Goal: Task Accomplishment & Management: Manage account settings

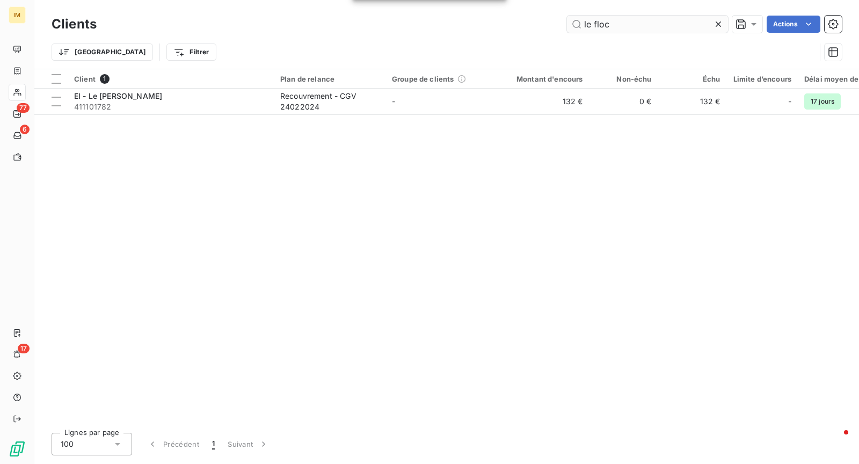
click at [587, 27] on input "le floc" at bounding box center [647, 24] width 161 height 17
click at [609, 23] on input "le floc" at bounding box center [647, 24] width 161 height 17
click at [610, 23] on input "le floc" at bounding box center [647, 24] width 161 height 17
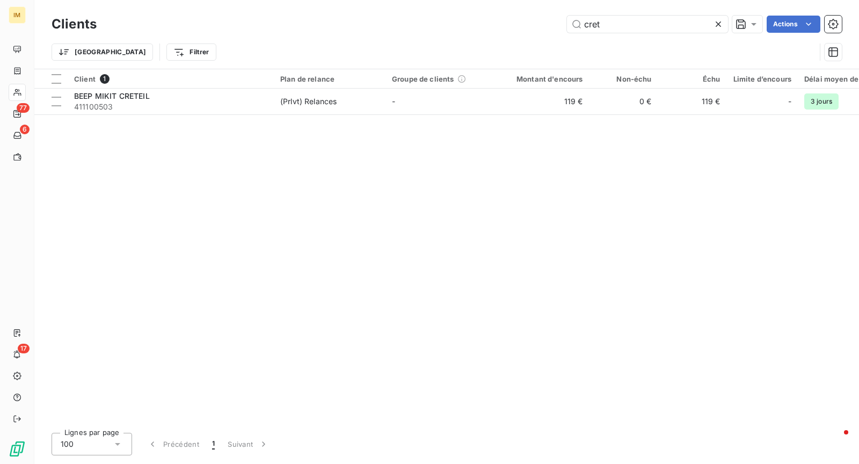
type input "cret"
click at [157, 114] on div "Client 1 Plan de relance Groupe de clients Montant d'encours Non-échu Échu Limi…" at bounding box center [446, 246] width 824 height 355
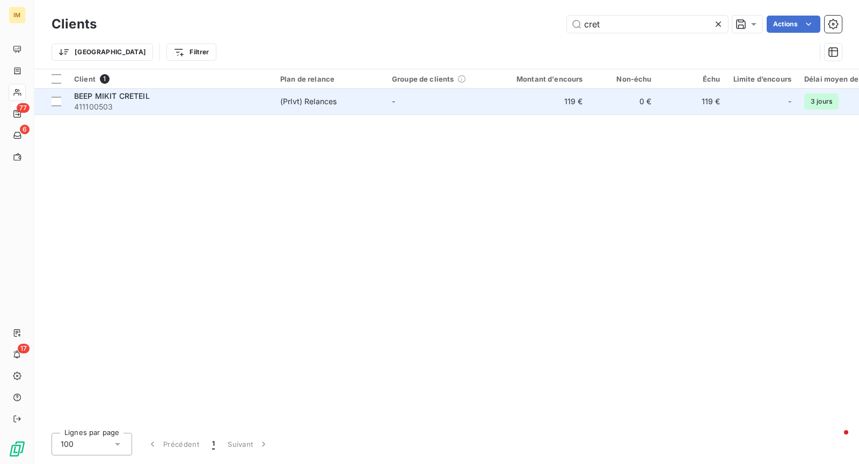
click at [165, 107] on span "411100503" at bounding box center [170, 106] width 193 height 11
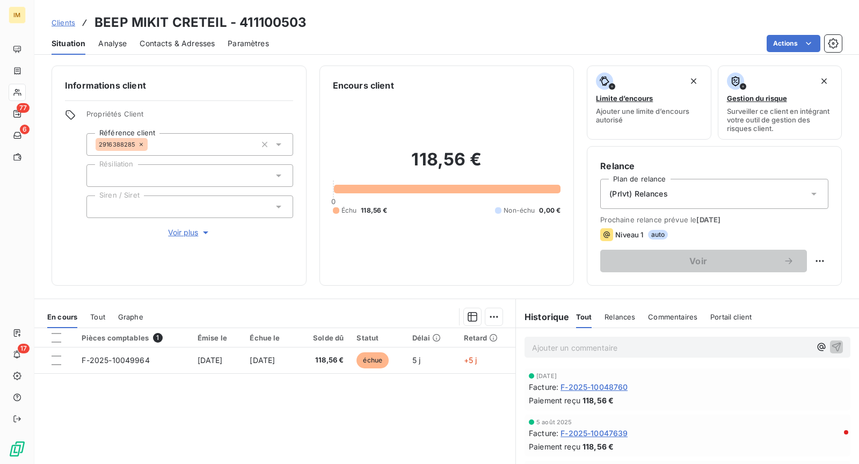
click at [194, 176] on div at bounding box center [189, 175] width 207 height 23
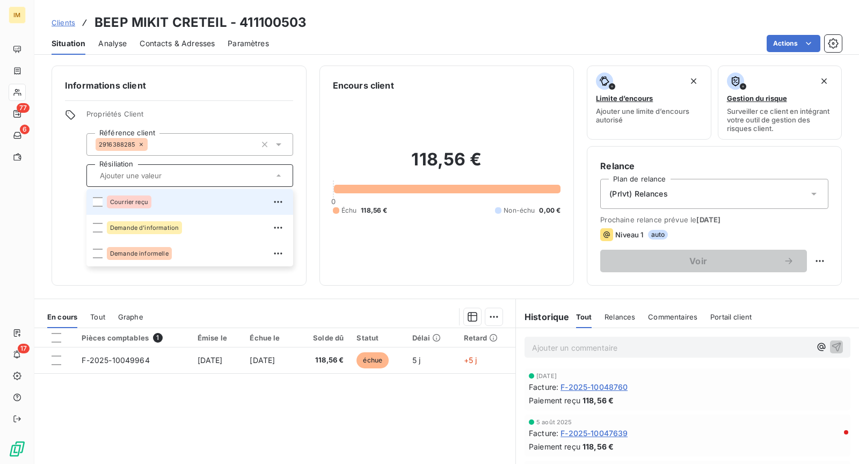
click at [187, 197] on div "Courrier reçu" at bounding box center [197, 201] width 180 height 17
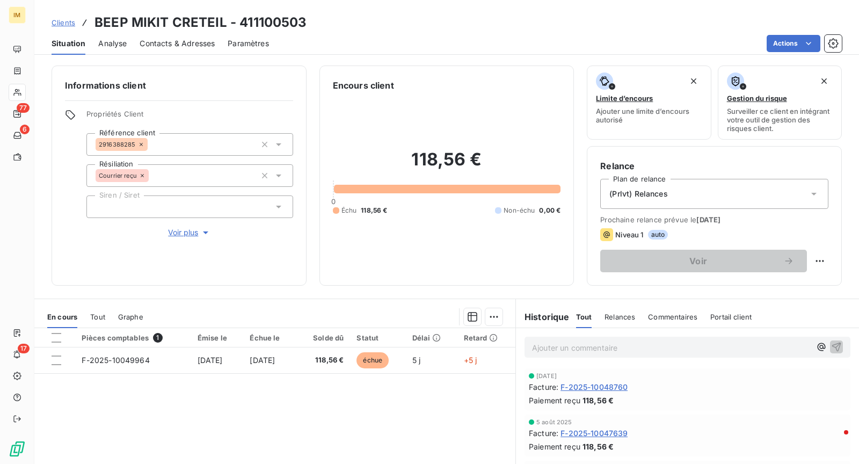
click at [59, 233] on div "Informations client Propriétés Client Référence client 2916388285 Résiliation C…" at bounding box center [179, 175] width 255 height 220
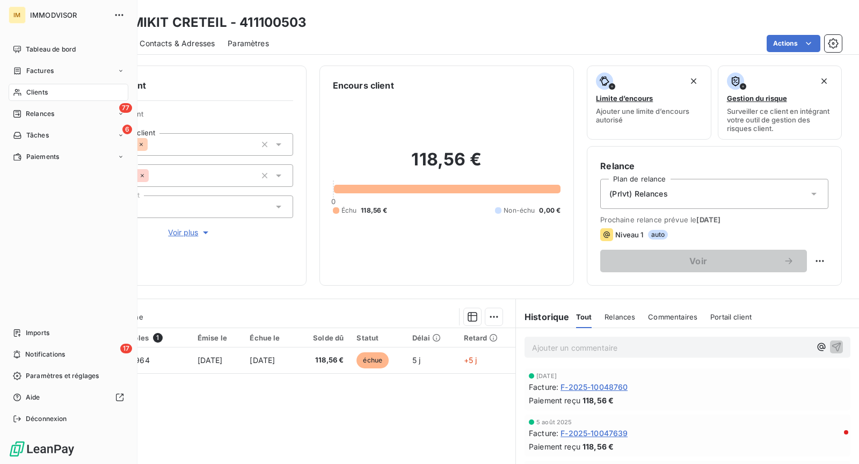
drag, startPoint x: 21, startPoint y: 88, endPoint x: 114, endPoint y: 98, distance: 93.9
click at [21, 88] on icon at bounding box center [17, 92] width 9 height 9
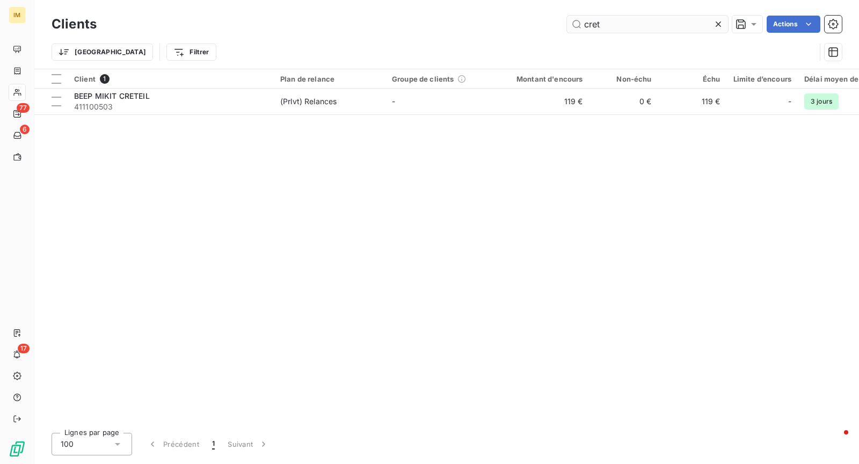
click at [616, 21] on input "cret" at bounding box center [647, 24] width 161 height 17
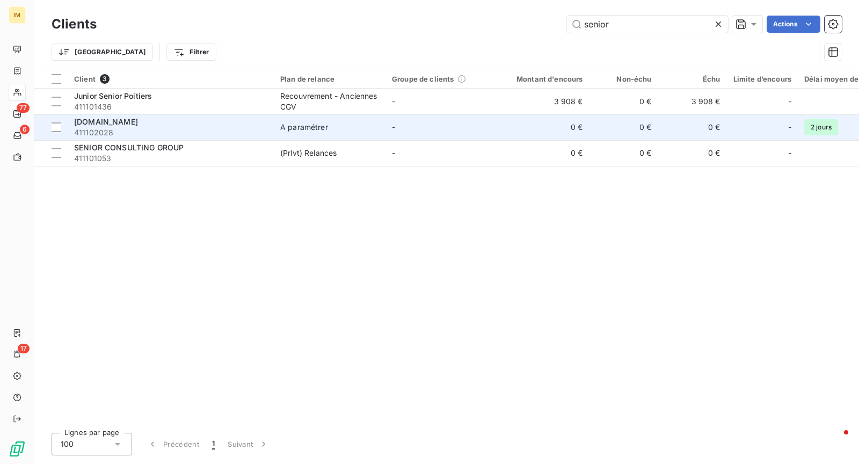
type input "senior"
click at [221, 116] on div "SeniorAvenir.IMMO" at bounding box center [170, 121] width 193 height 11
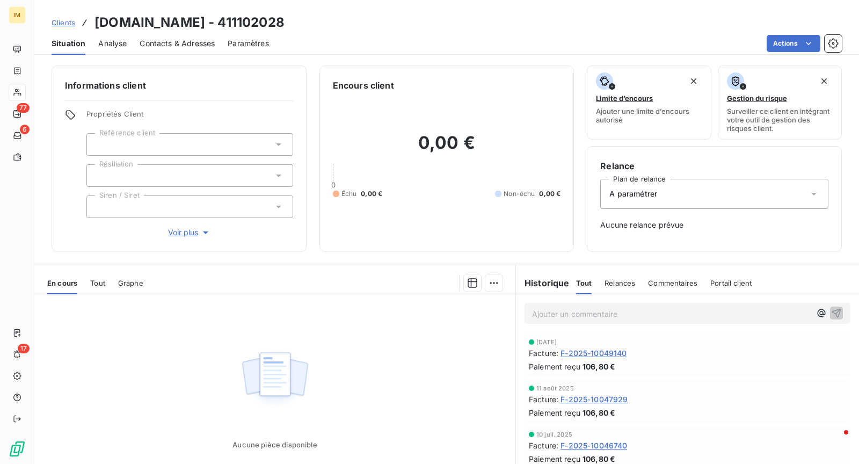
click at [142, 173] on div at bounding box center [189, 175] width 207 height 23
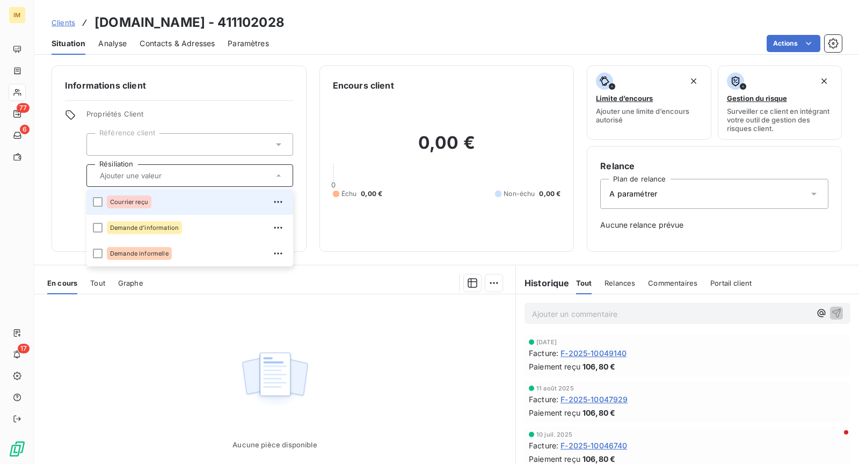
click at [162, 200] on div "Courrier reçu" at bounding box center [197, 201] width 180 height 17
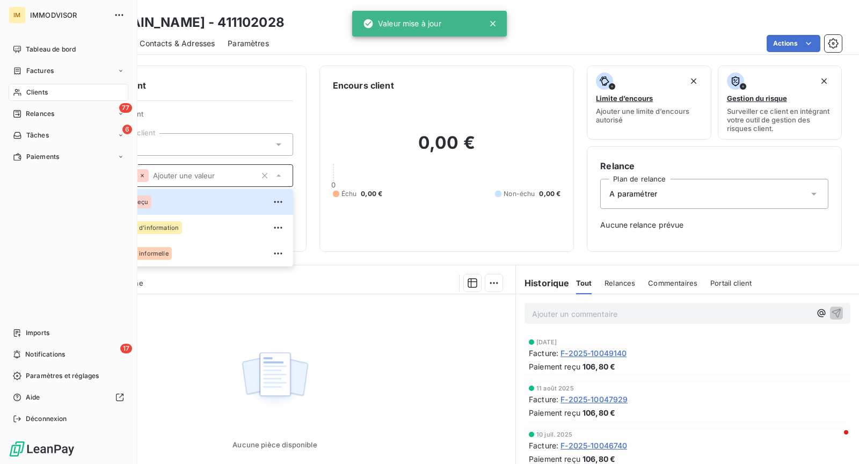
click at [25, 92] on div "Clients" at bounding box center [69, 92] width 120 height 17
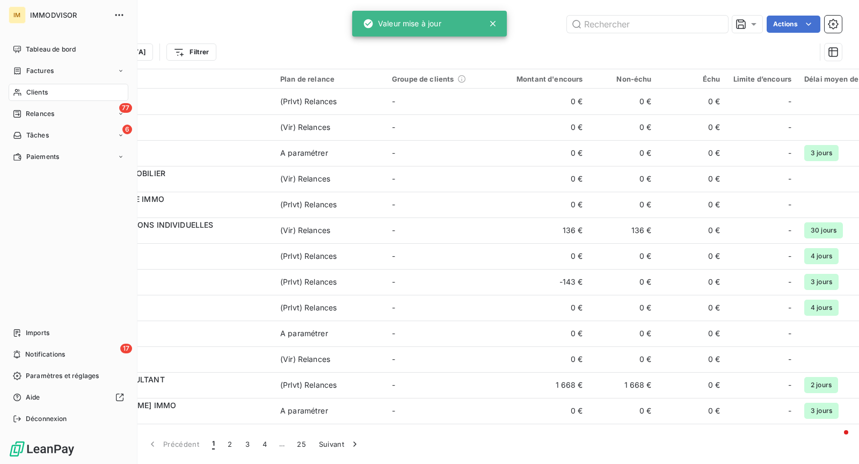
click at [25, 94] on div "Clients" at bounding box center [69, 92] width 120 height 17
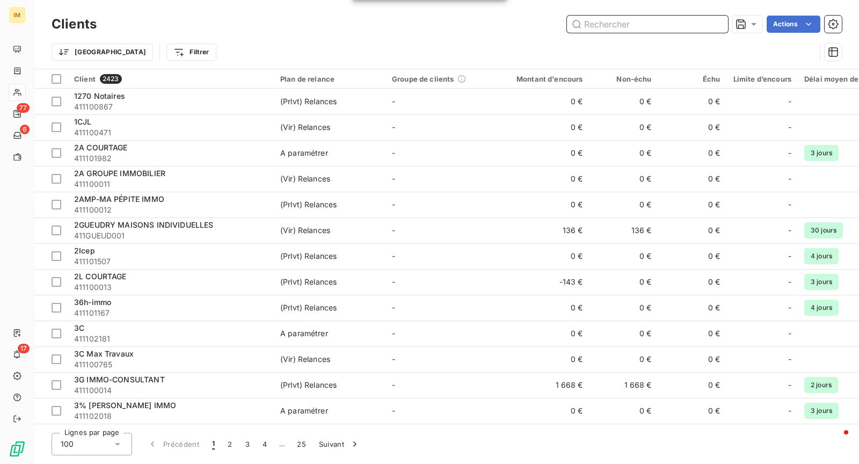
click at [632, 28] on input "text" at bounding box center [647, 24] width 161 height 17
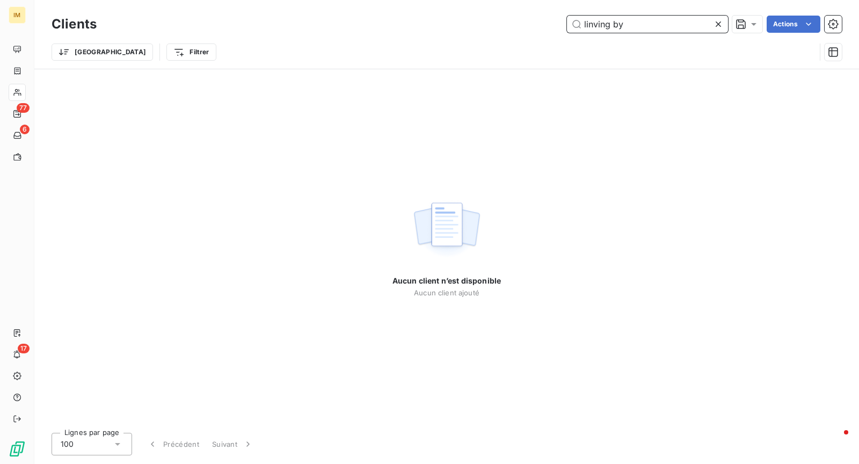
click at [593, 21] on input "linving by" at bounding box center [647, 24] width 161 height 17
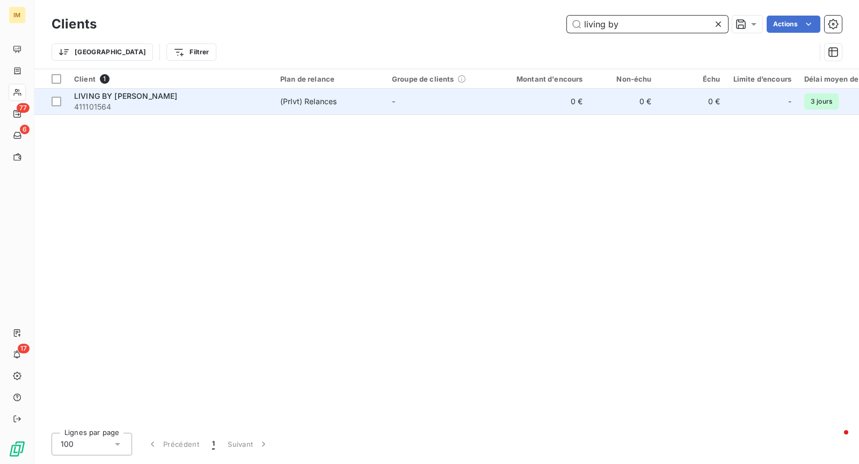
type input "living by"
click at [315, 102] on div "(Prlvt) Relances" at bounding box center [308, 101] width 56 height 11
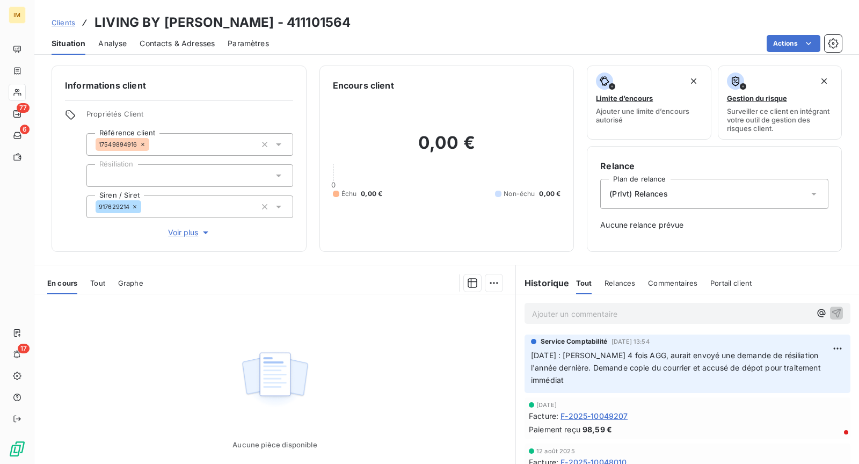
click at [189, 172] on div at bounding box center [189, 175] width 207 height 23
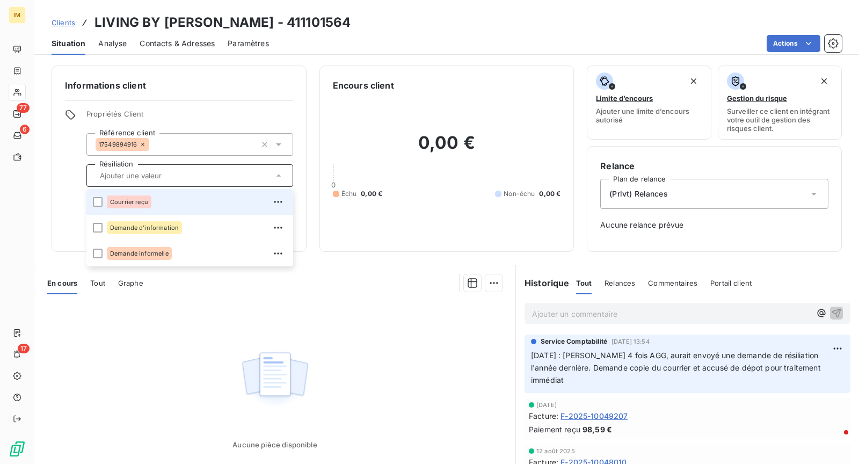
click at [164, 196] on div "Courrier reçu" at bounding box center [197, 201] width 180 height 17
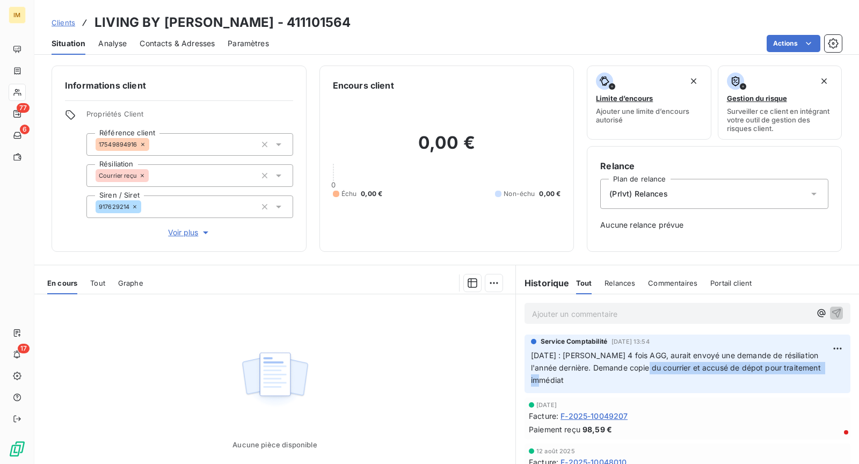
drag, startPoint x: 685, startPoint y: 365, endPoint x: 858, endPoint y: 372, distance: 173.5
click at [858, 372] on div "Informations client Propriétés Client Référence client 17549894916 Résiliation …" at bounding box center [446, 261] width 824 height 405
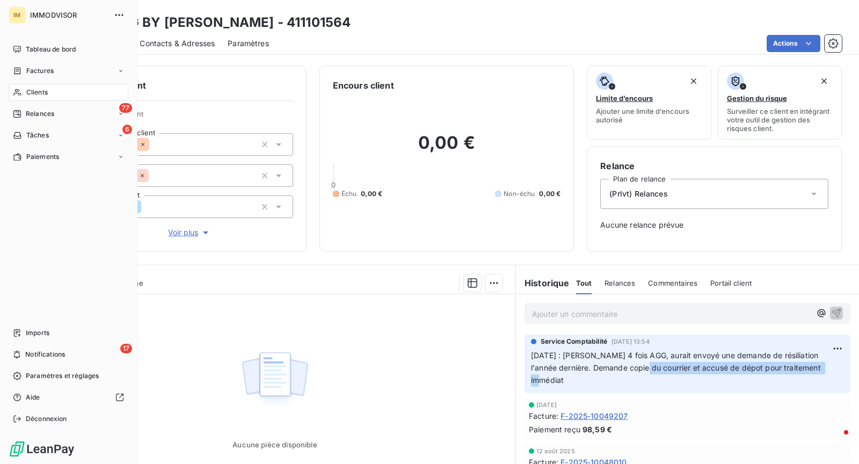
click at [48, 92] on div "Clients" at bounding box center [69, 92] width 120 height 17
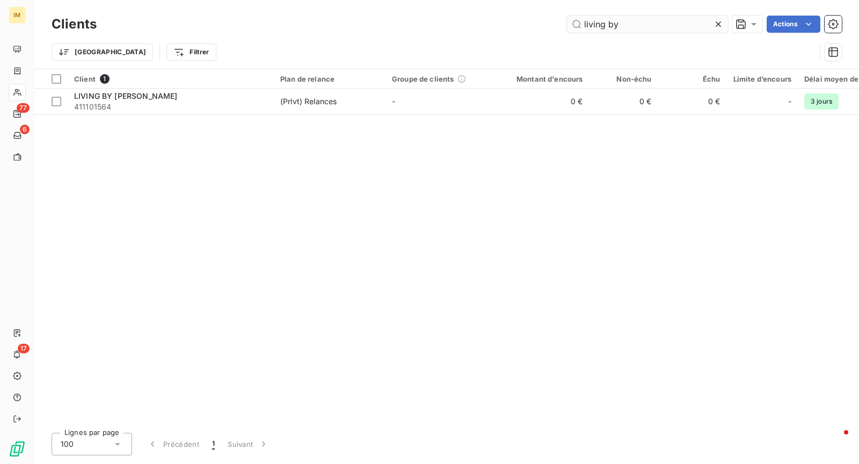
click at [638, 24] on input "living by" at bounding box center [647, 24] width 161 height 17
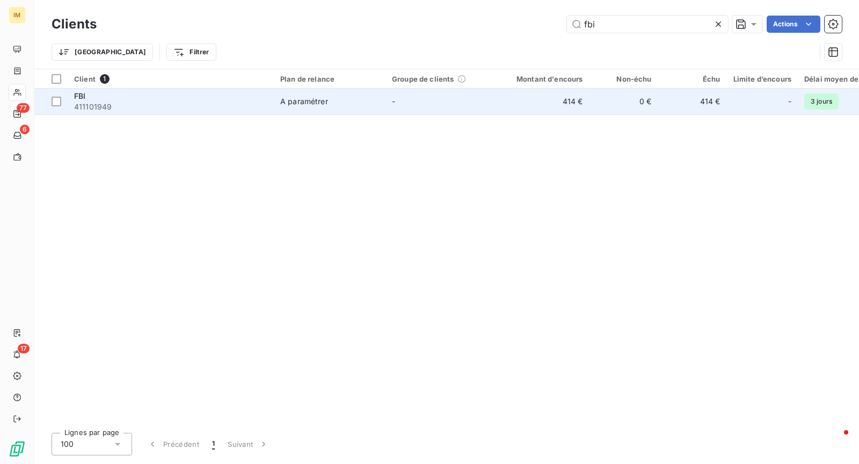
type input "fbi"
click at [277, 101] on td "A paramétrer" at bounding box center [330, 102] width 112 height 26
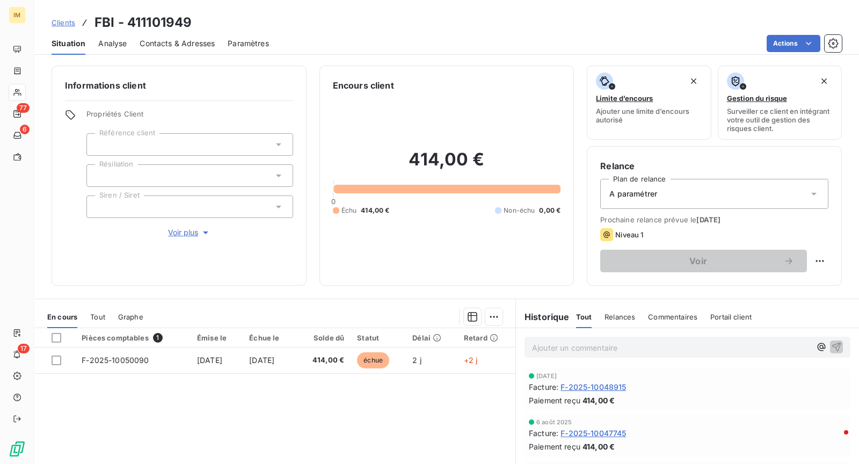
click at [232, 170] on div at bounding box center [189, 175] width 207 height 23
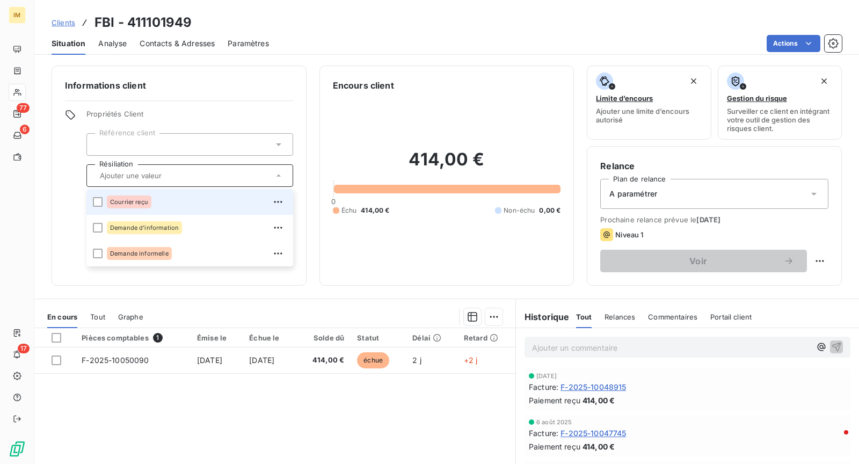
click at [199, 200] on div "Courrier reçu" at bounding box center [197, 201] width 180 height 17
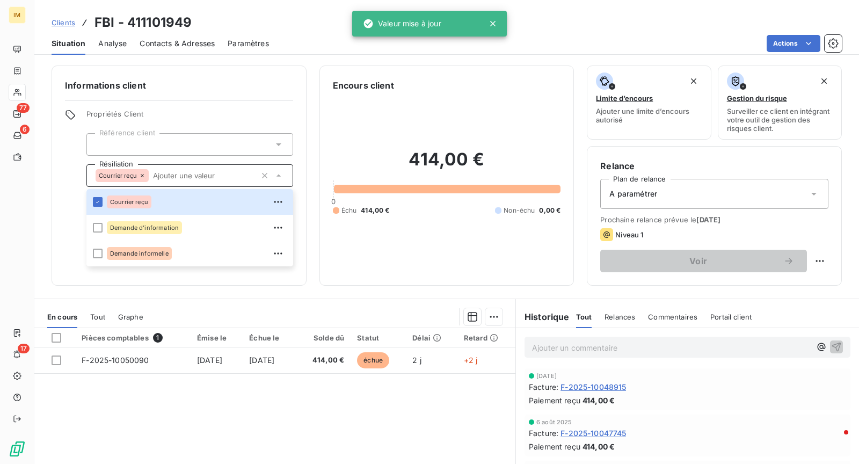
click at [272, 19] on div "Clients FBI - 411101949" at bounding box center [446, 22] width 824 height 19
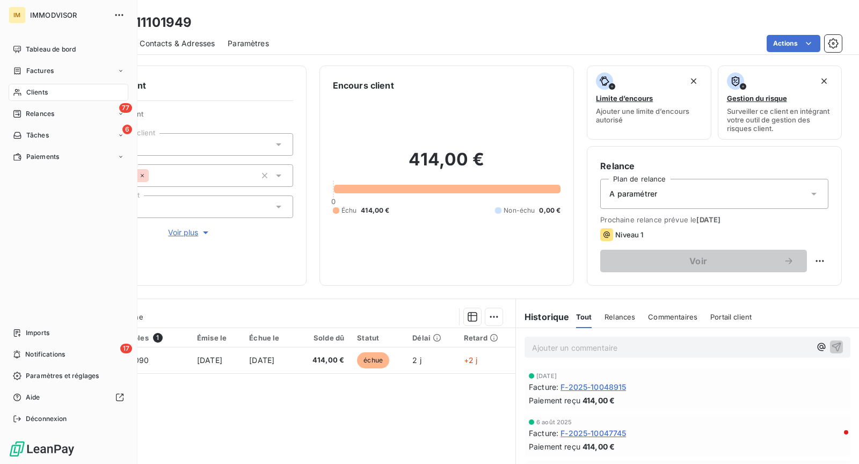
click at [26, 93] on span "Clients" at bounding box center [36, 92] width 21 height 10
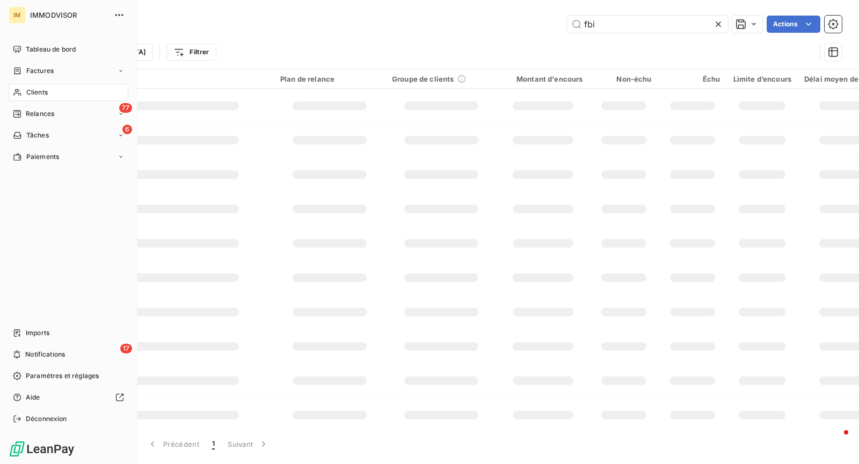
click at [26, 92] on span "Clients" at bounding box center [36, 92] width 21 height 10
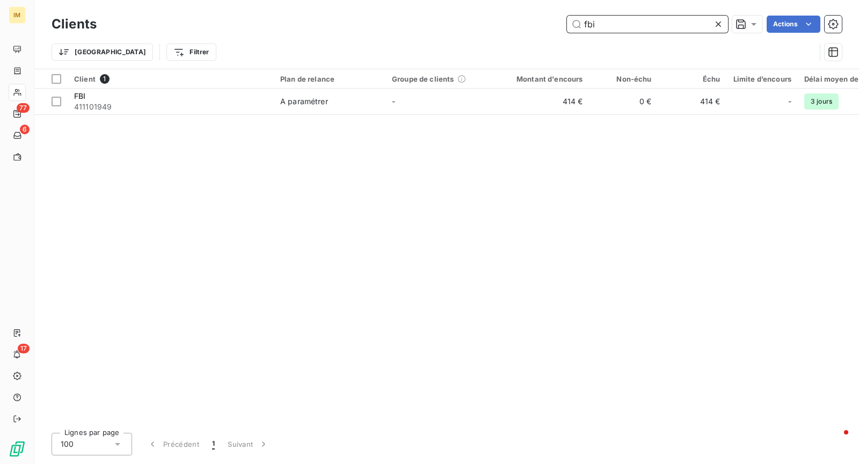
click at [623, 19] on input "fbi" at bounding box center [647, 24] width 161 height 17
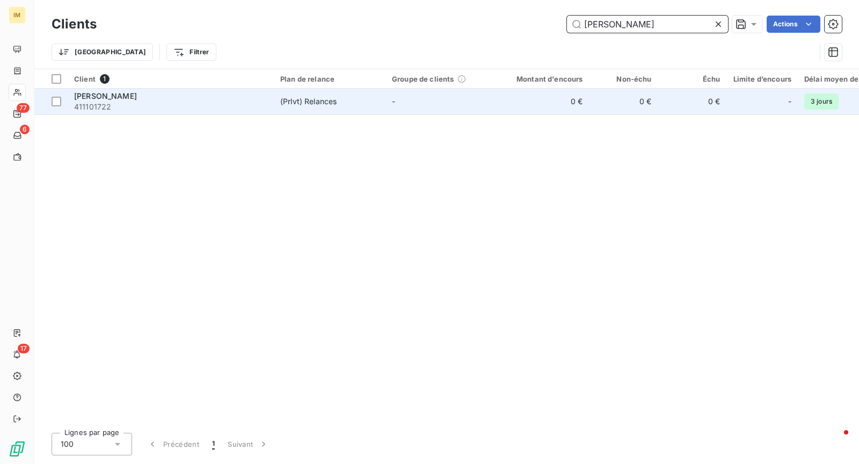
type input "[PERSON_NAME]"
click at [355, 90] on td "(Prlvt) Relances" at bounding box center [330, 102] width 112 height 26
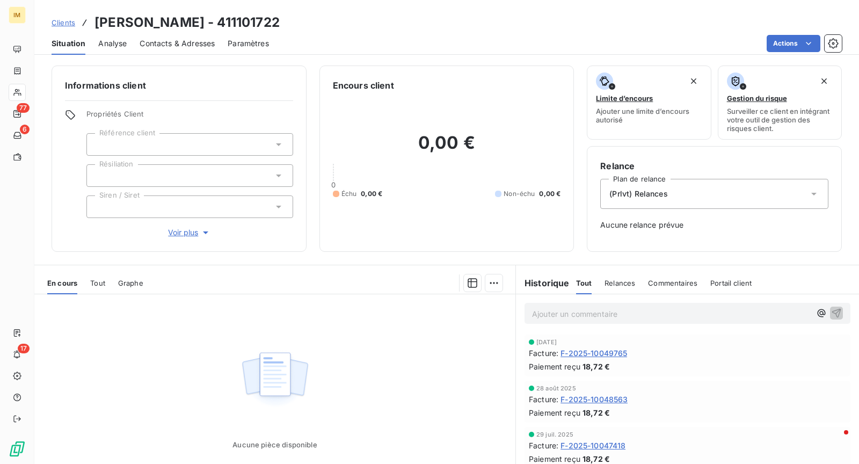
click at [228, 171] on div at bounding box center [189, 175] width 207 height 23
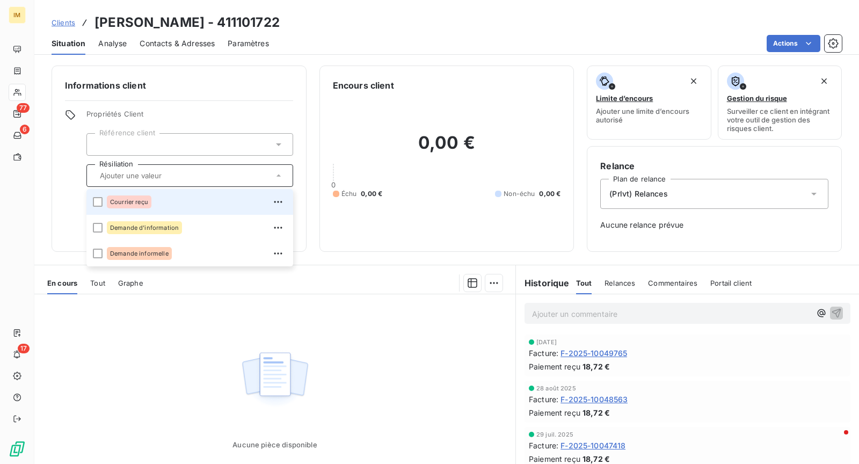
click at [172, 200] on div "Courrier reçu" at bounding box center [197, 201] width 180 height 17
click at [399, 37] on div "Actions" at bounding box center [562, 43] width 560 height 17
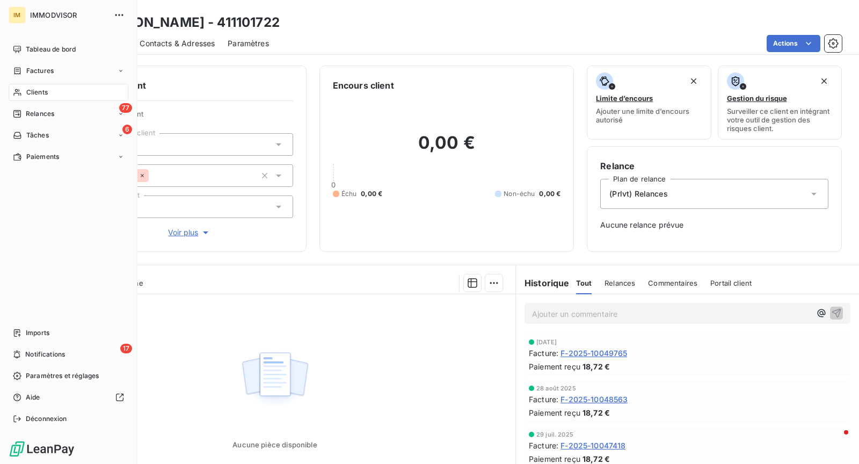
click at [28, 93] on span "Clients" at bounding box center [36, 92] width 21 height 10
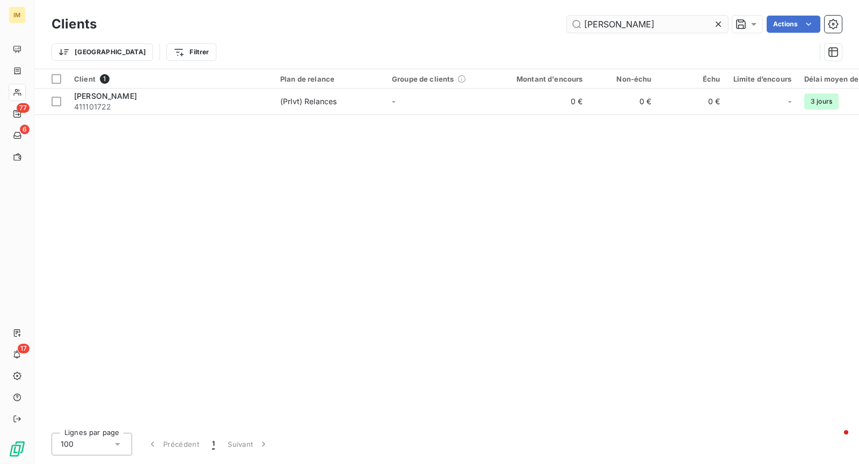
click at [676, 28] on input "[PERSON_NAME]" at bounding box center [647, 24] width 161 height 17
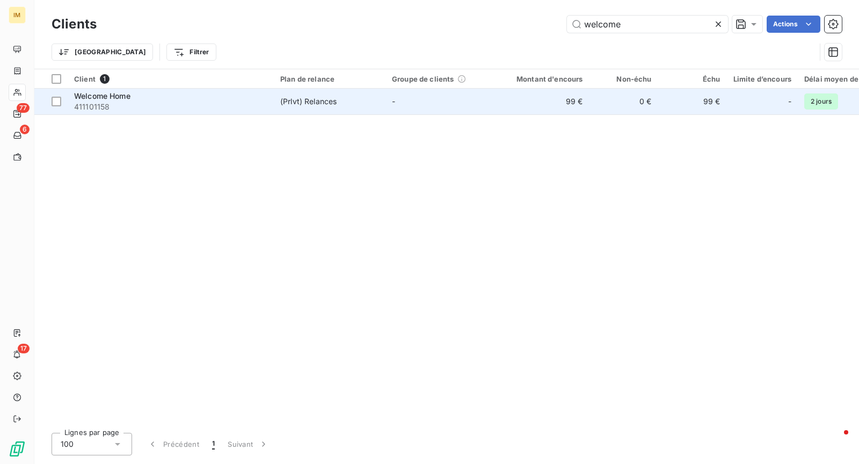
type input "welcome"
click at [231, 94] on div "Welcome Home" at bounding box center [170, 96] width 193 height 11
